Goal: Information Seeking & Learning: Learn about a topic

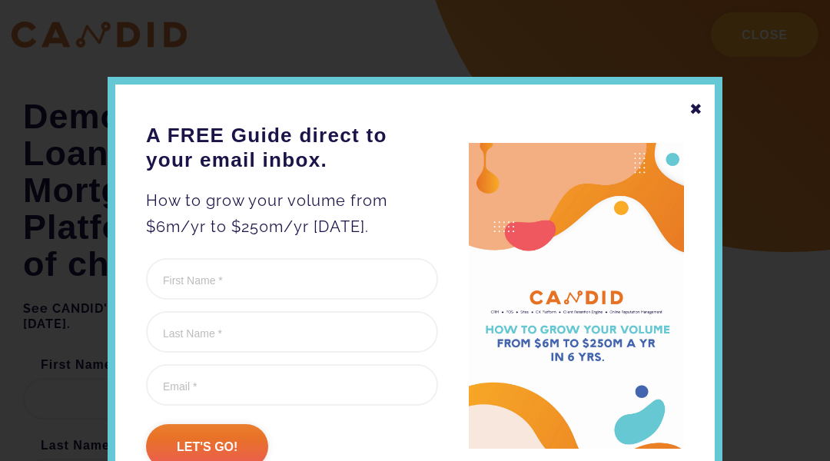
scroll to position [2322, 0]
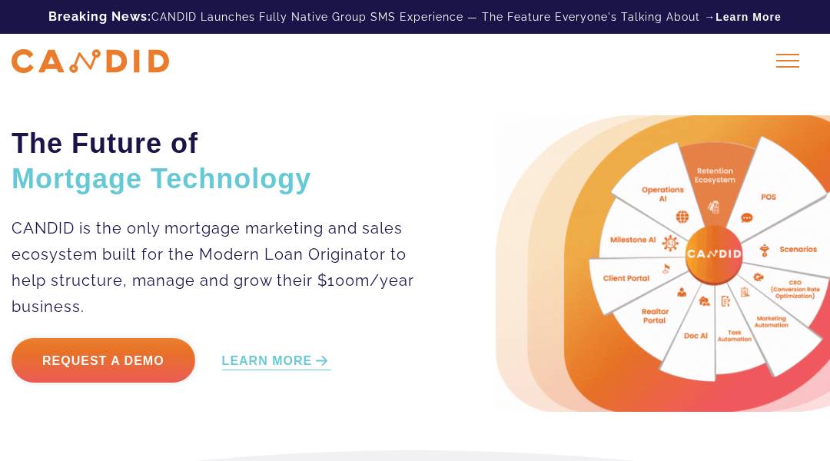
scroll to position [2371, 0]
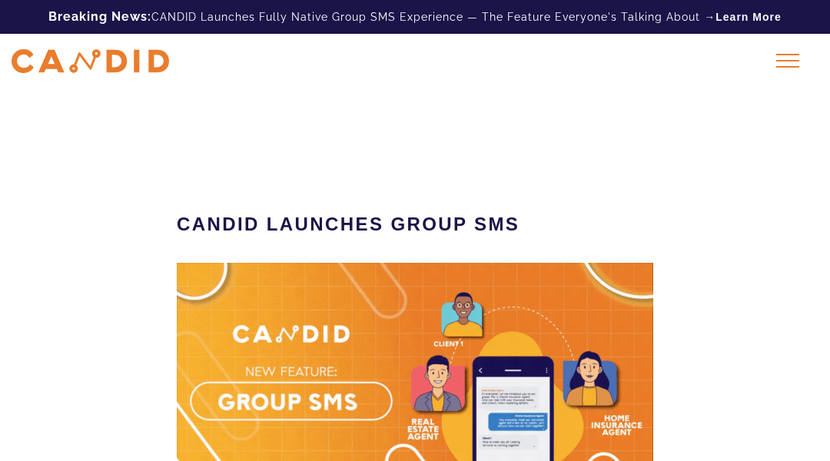
scroll to position [2484, 0]
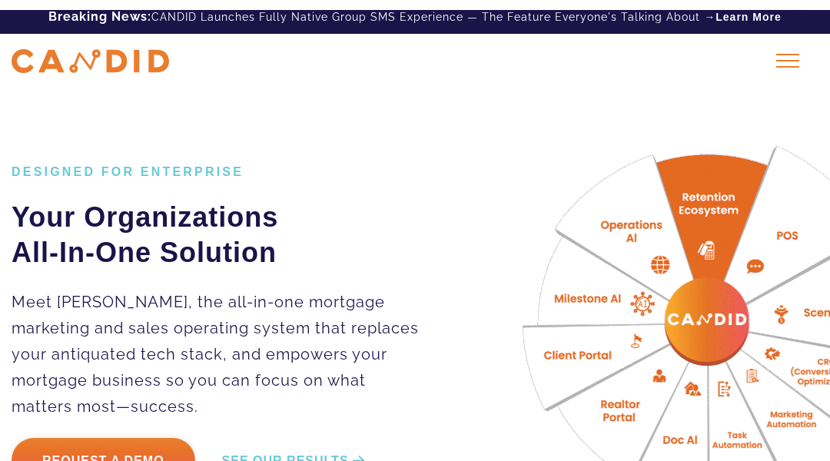
scroll to position [4672, 0]
